Goal: Task Accomplishment & Management: Manage account settings

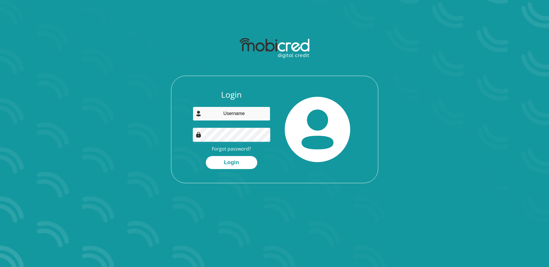
click at [239, 115] on input "email" at bounding box center [231, 114] width 77 height 14
type input "[EMAIL_ADDRESS][DOMAIN_NAME]"
click at [206, 156] on button "Login" at bounding box center [231, 162] width 51 height 13
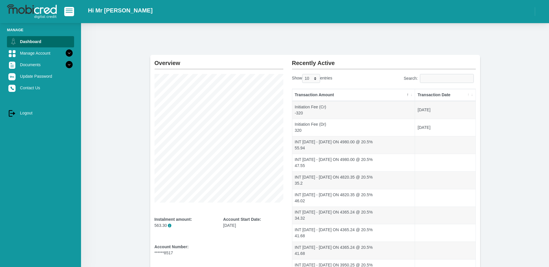
click at [406, 49] on div "Overview Instalment amount: 563.30 i Account Start Date: [DATE] Account Number:…" at bounding box center [315, 164] width 468 height 283
